Goal: Information Seeking & Learning: Learn about a topic

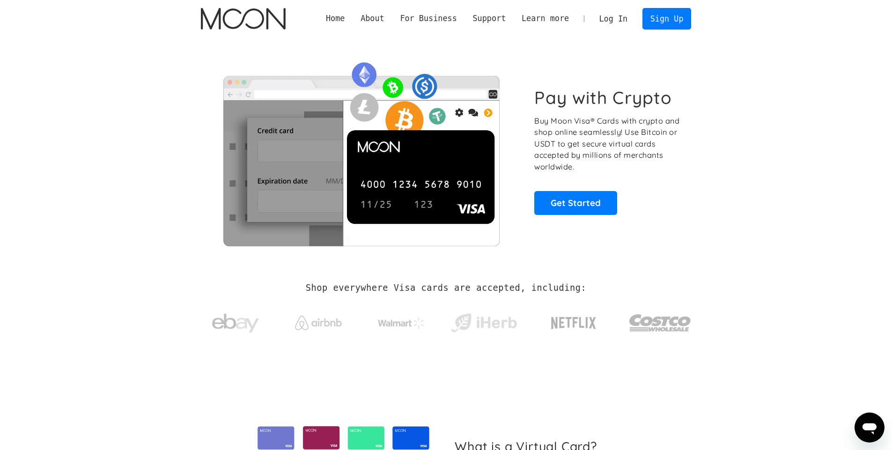
click at [234, 25] on img "home" at bounding box center [243, 19] width 85 height 22
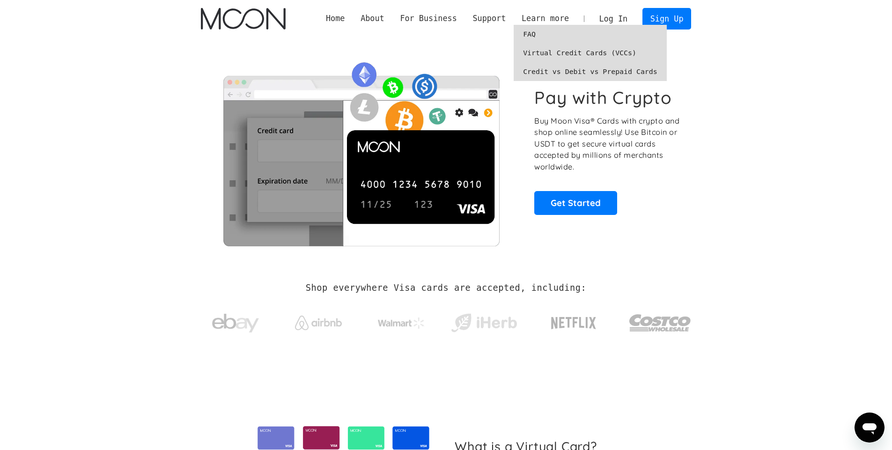
click at [552, 71] on link "Credit vs Debit vs Prepaid Cards" at bounding box center [590, 71] width 153 height 19
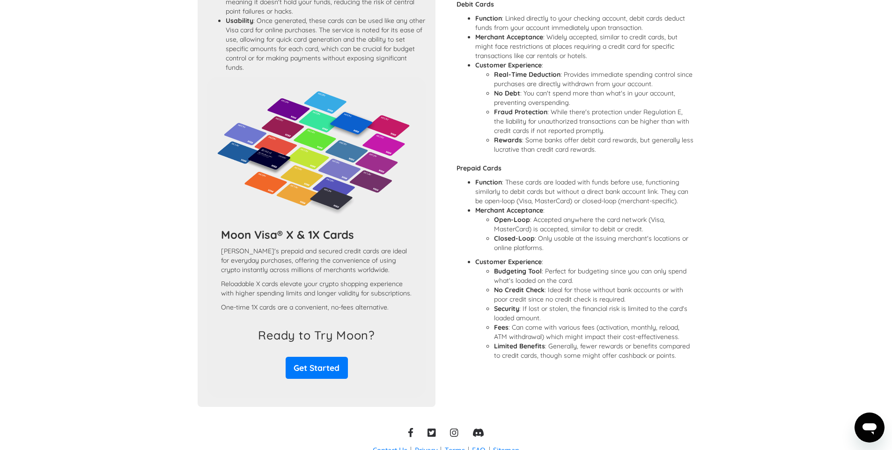
scroll to position [668, 0]
